Goal: Navigation & Orientation: Find specific page/section

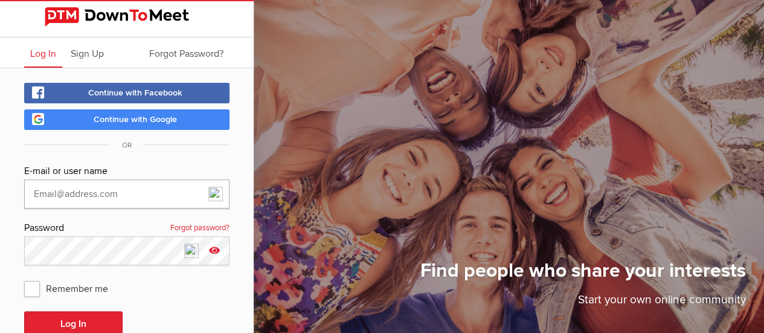
type input "[EMAIL_ADDRESS][DOMAIN_NAME]"
click at [214, 248] on icon at bounding box center [214, 250] width 18 height 28
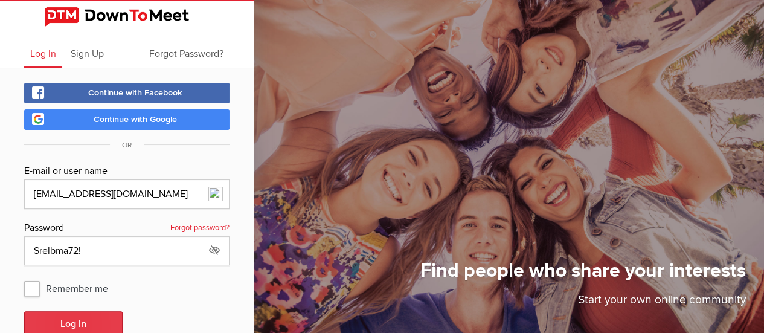
click at [101, 322] on button "Log In" at bounding box center [73, 323] width 98 height 25
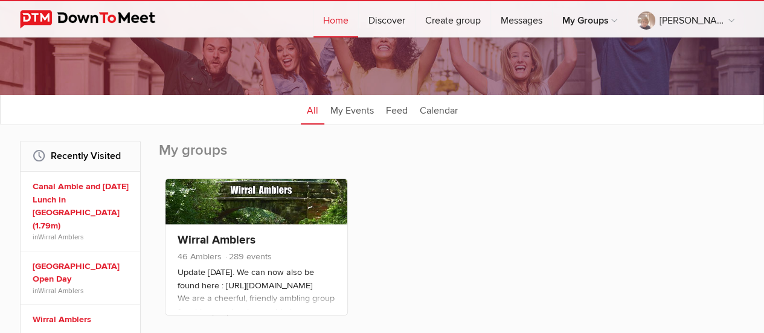
scroll to position [91, 0]
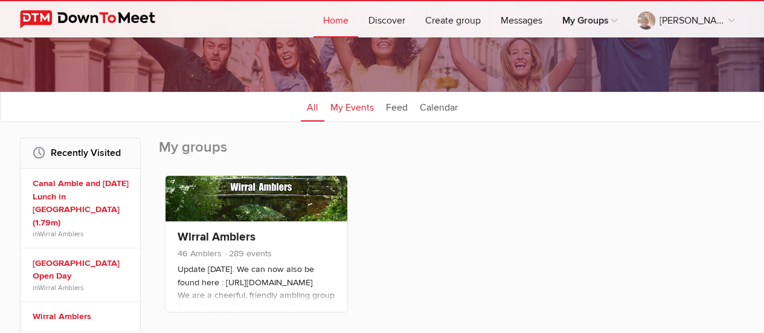
click at [355, 108] on link "My Events" at bounding box center [352, 106] width 56 height 30
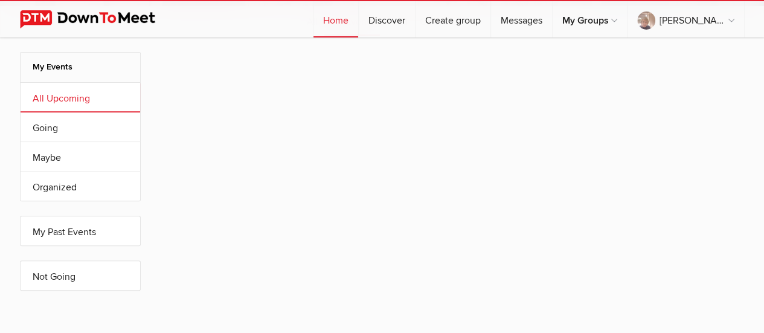
scroll to position [178, 0]
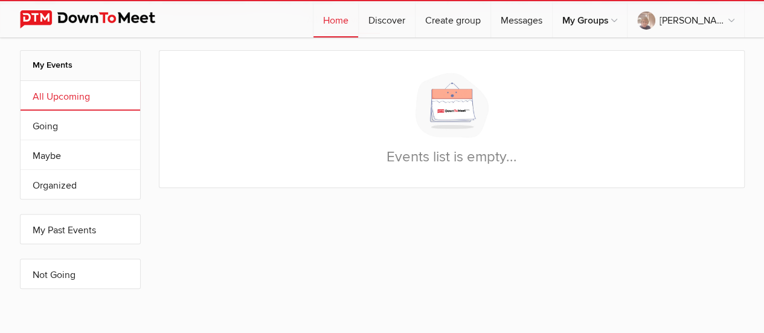
click at [98, 98] on link "All Upcoming" at bounding box center [81, 95] width 120 height 29
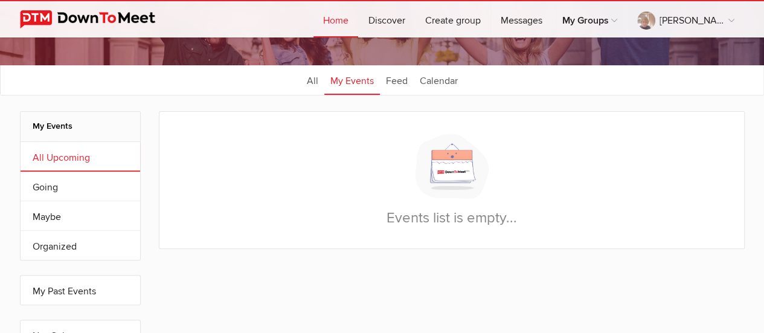
scroll to position [92, 0]
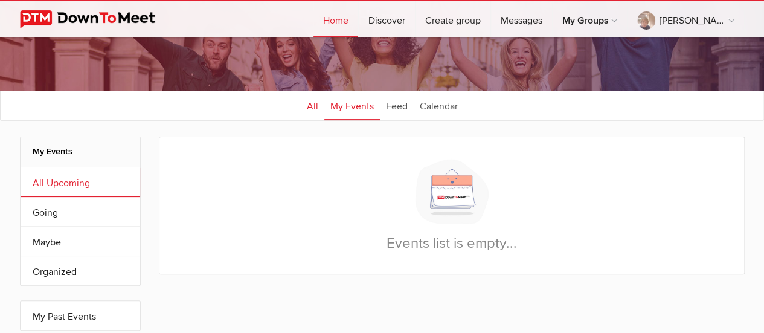
click at [306, 103] on link "All" at bounding box center [313, 105] width 24 height 30
